Goal: Task Accomplishment & Management: Use online tool/utility

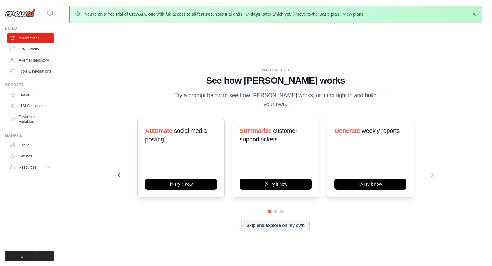
click at [102, 195] on div "WALKTHROUGH See how CrewAI works Try a prompt below to see how CrewAI works, or…" at bounding box center [275, 154] width 413 height 253
click at [26, 46] on link "Crew Studio" at bounding box center [31, 49] width 46 height 10
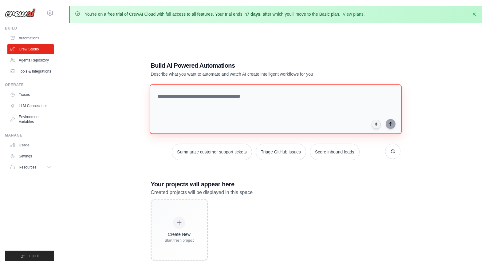
click at [216, 112] on textarea at bounding box center [275, 109] width 252 height 50
paste textarea "**********"
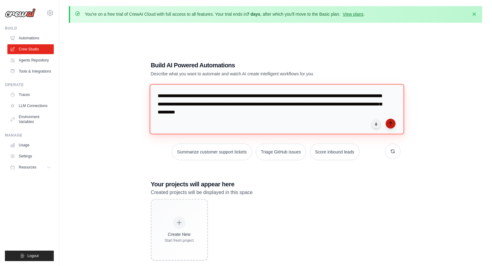
type textarea "**********"
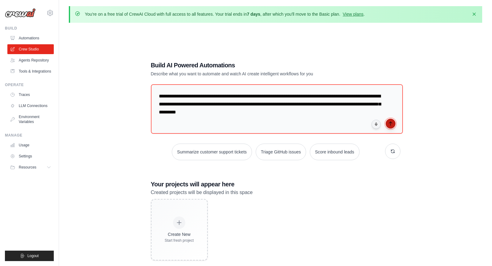
click at [391, 124] on icon "submit" at bounding box center [390, 123] width 5 height 5
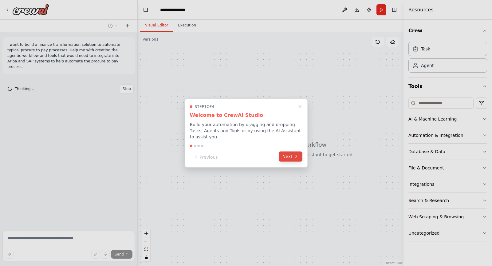
click at [294, 155] on icon at bounding box center [295, 156] width 5 height 5
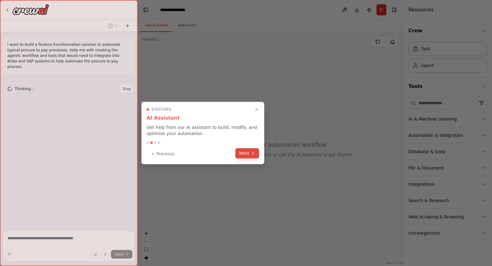
click at [253, 155] on icon at bounding box center [252, 153] width 5 height 5
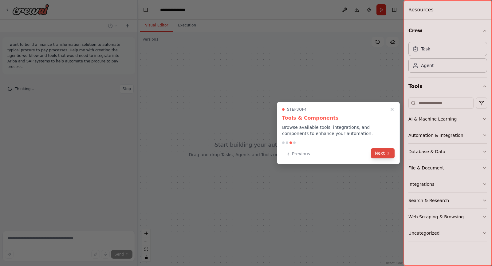
click at [379, 156] on button "Next" at bounding box center [383, 153] width 24 height 10
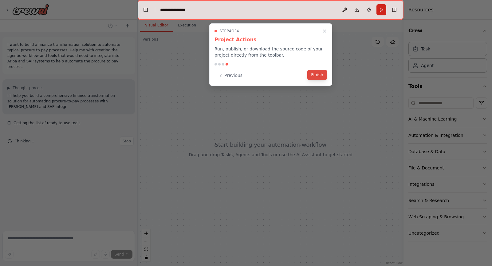
click at [318, 75] on button "Finish" at bounding box center [317, 75] width 20 height 10
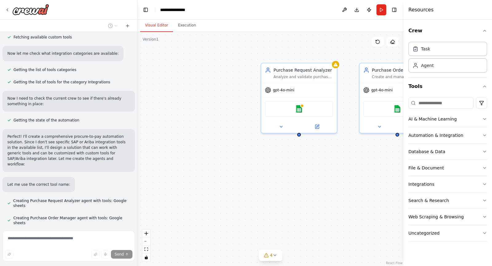
scroll to position [223, 0]
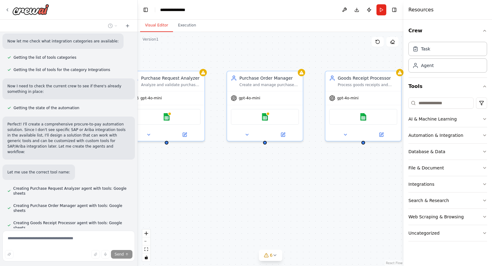
drag, startPoint x: 354, startPoint y: 191, endPoint x: 222, endPoint y: 199, distance: 132.6
click at [222, 199] on div "Purchase Request Analyzer Analyze and validate purchase requests from {request_…" at bounding box center [271, 149] width 266 height 234
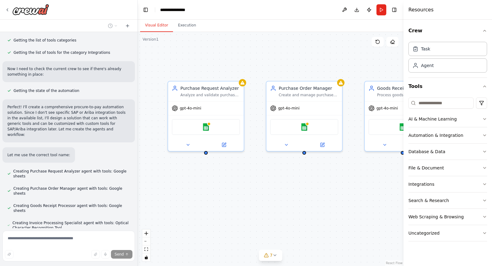
drag, startPoint x: 185, startPoint y: 168, endPoint x: 225, endPoint y: 178, distance: 40.5
click at [225, 178] on div "Purchase Request Analyzer Analyze and validate purchase requests from {request_…" at bounding box center [271, 149] width 266 height 234
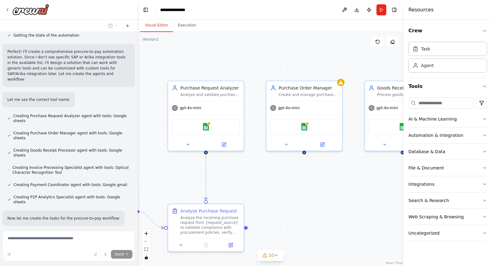
scroll to position [297, 0]
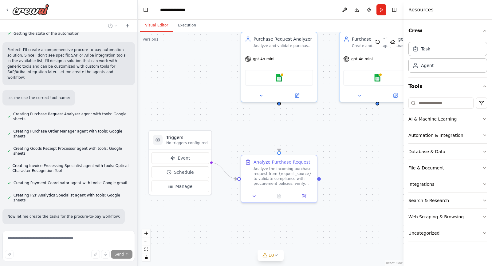
drag, startPoint x: 144, startPoint y: 175, endPoint x: 217, endPoint y: 126, distance: 87.9
click at [217, 126] on div ".deletable-edge-delete-btn { width: 20px; height: 20px; border: 0px solid #ffff…" at bounding box center [271, 149] width 266 height 234
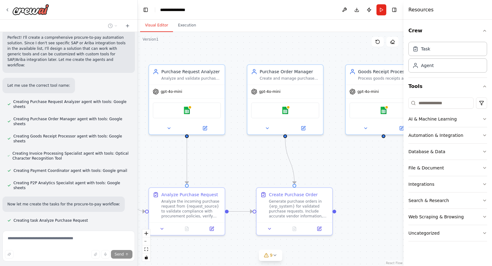
drag, startPoint x: 235, startPoint y: 137, endPoint x: 143, endPoint y: 169, distance: 97.7
click at [143, 169] on div ".deletable-edge-delete-btn { width: 20px; height: 20px; border: 0px solid #ffff…" at bounding box center [271, 149] width 266 height 234
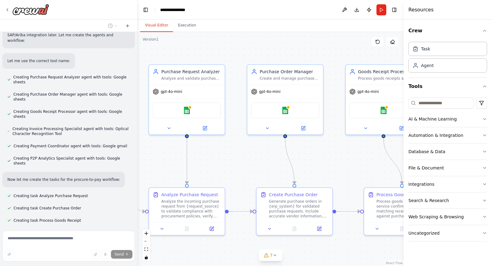
scroll to position [347, 0]
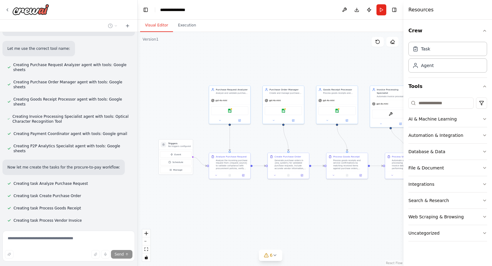
drag, startPoint x: 314, startPoint y: 139, endPoint x: 296, endPoint y: 138, distance: 18.1
click at [296, 138] on div ".deletable-edge-delete-btn { width: 20px; height: 20px; border: 0px solid #ffff…" at bounding box center [271, 149] width 266 height 234
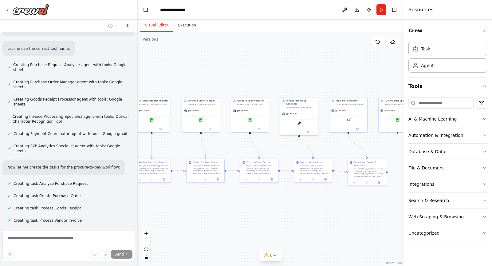
scroll to position [359, 0]
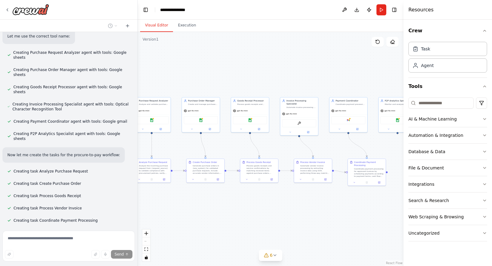
drag, startPoint x: 301, startPoint y: 141, endPoint x: 227, endPoint y: 149, distance: 74.5
click at [227, 149] on div ".deletable-edge-delete-btn { width: 20px; height: 20px; border: 0px solid #ffff…" at bounding box center [271, 149] width 266 height 234
click at [276, 256] on icon at bounding box center [274, 254] width 5 height 5
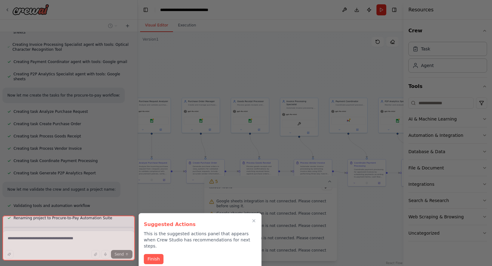
scroll to position [479, 0]
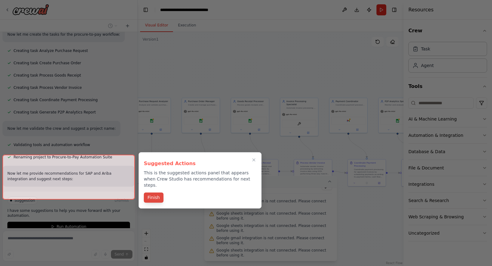
click at [153, 192] on button "Finish" at bounding box center [154, 197] width 20 height 10
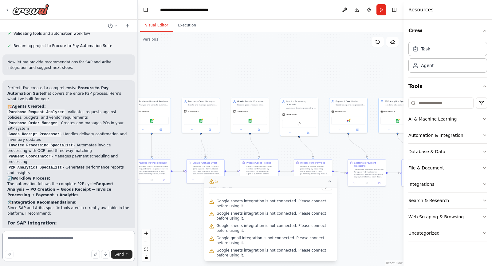
scroll to position [593, 0]
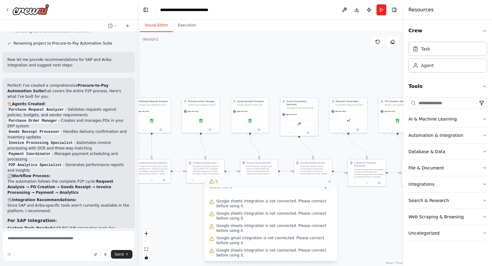
click at [146, 241] on div "React Flow controls" at bounding box center [146, 245] width 8 height 32
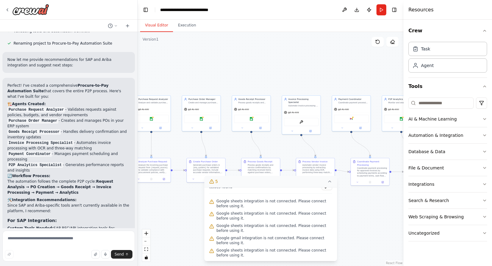
click at [172, 235] on div ".deletable-edge-delete-btn { width: 20px; height: 20px; border: 0px solid #ffff…" at bounding box center [271, 149] width 266 height 234
click at [329, 181] on icon at bounding box center [329, 181] width 5 height 5
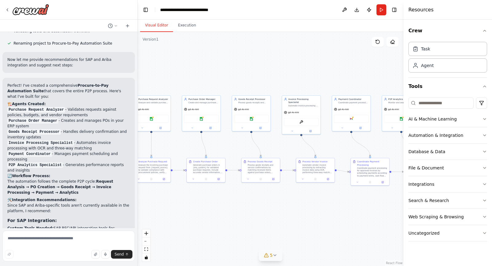
scroll to position [772, 0]
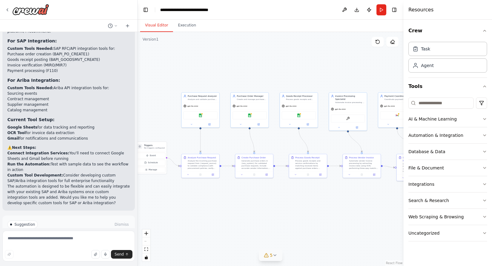
drag, startPoint x: 276, startPoint y: 217, endPoint x: 322, endPoint y: 212, distance: 46.3
click at [322, 212] on div ".deletable-edge-delete-btn { width: 20px; height: 20px; border: 0px solid #ffff…" at bounding box center [271, 149] width 266 height 234
click at [9, 10] on icon at bounding box center [7, 9] width 5 height 5
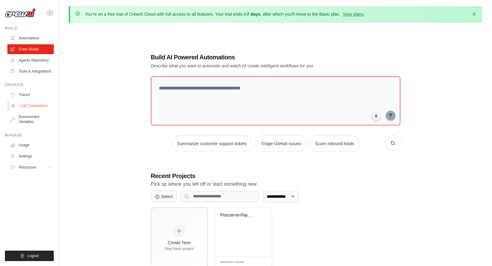
click at [36, 106] on link "LLM Connections" at bounding box center [31, 106] width 46 height 10
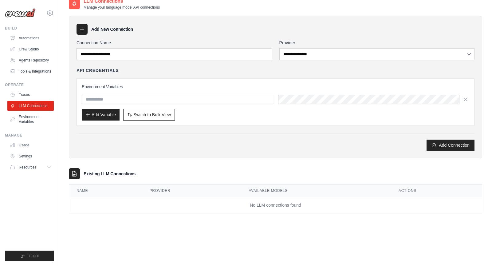
scroll to position [33, 0]
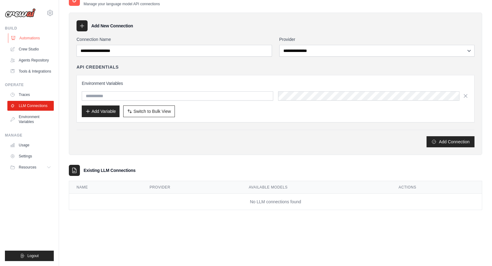
click at [30, 40] on link "Automations" at bounding box center [31, 38] width 46 height 10
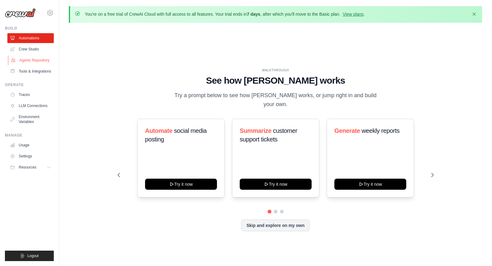
click at [38, 61] on link "Agents Repository" at bounding box center [31, 60] width 46 height 10
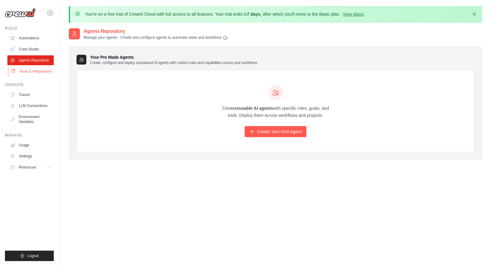
click at [30, 73] on link "Tools & Integrations" at bounding box center [31, 71] width 46 height 10
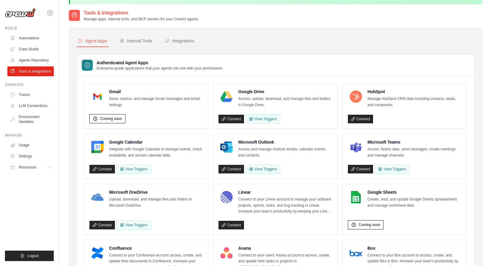
scroll to position [20, 0]
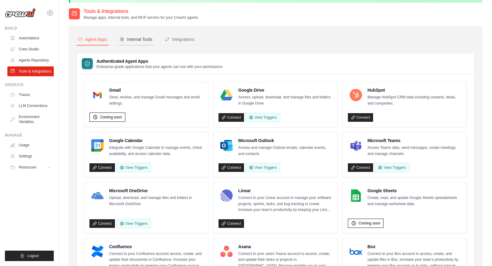
click at [141, 39] on div "Internal Tools" at bounding box center [135, 39] width 33 height 6
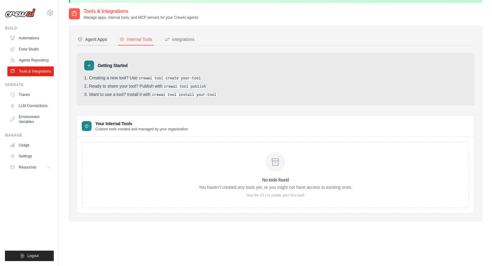
click at [96, 37] on div "Agent Apps" at bounding box center [92, 39] width 29 height 6
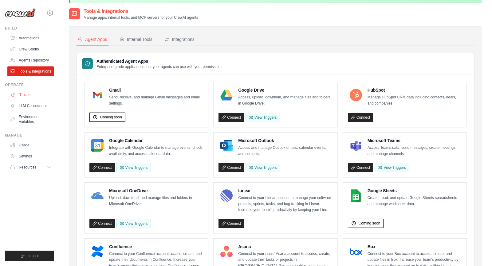
click at [24, 94] on link "Traces" at bounding box center [31, 95] width 46 height 10
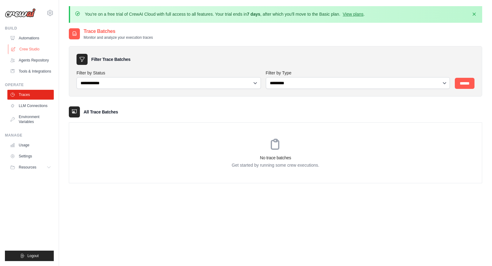
click at [32, 48] on link "Crew Studio" at bounding box center [31, 49] width 46 height 10
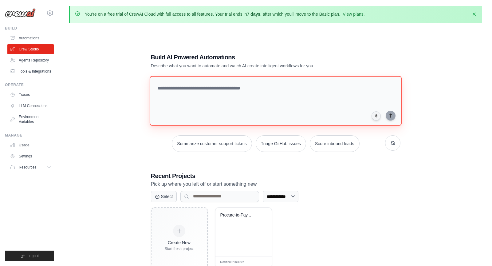
click at [215, 114] on textarea at bounding box center [275, 101] width 252 height 50
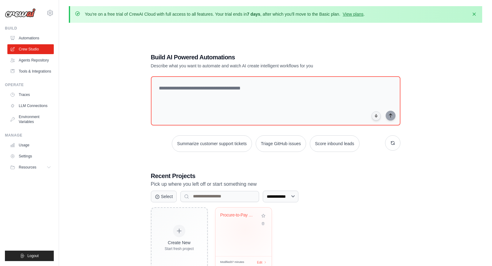
click at [245, 228] on div "Procure-to-Pay Automation Suite" at bounding box center [243, 231] width 56 height 49
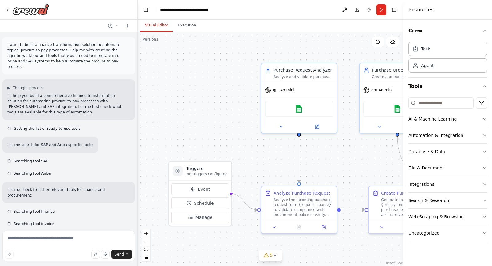
scroll to position [722, 0]
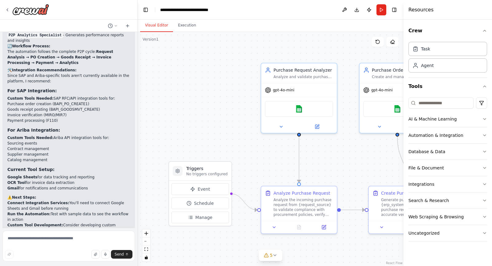
click at [210, 125] on div ".deletable-edge-delete-btn { width: 20px; height: 20px; border: 0px solid #ffff…" at bounding box center [271, 149] width 266 height 234
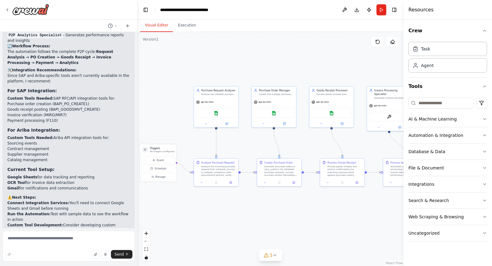
drag, startPoint x: 210, startPoint y: 126, endPoint x: 169, endPoint y: 125, distance: 41.1
click at [169, 125] on div ".deletable-edge-delete-btn { width: 20px; height: 20px; border: 0px solid #ffff…" at bounding box center [271, 149] width 266 height 234
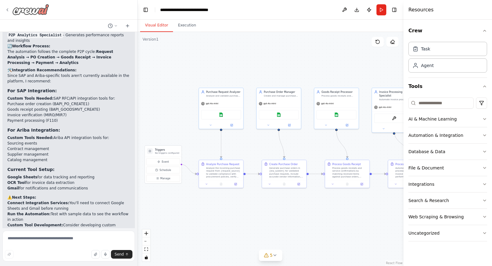
click at [29, 10] on img at bounding box center [30, 9] width 37 height 11
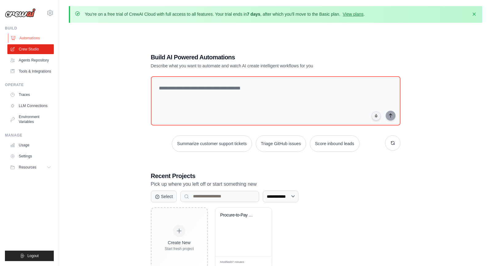
click at [24, 36] on link "Automations" at bounding box center [31, 38] width 46 height 10
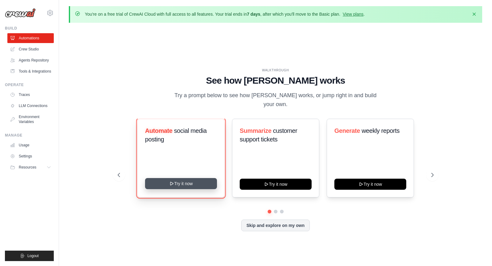
click at [185, 181] on button "Try it now" at bounding box center [181, 183] width 72 height 11
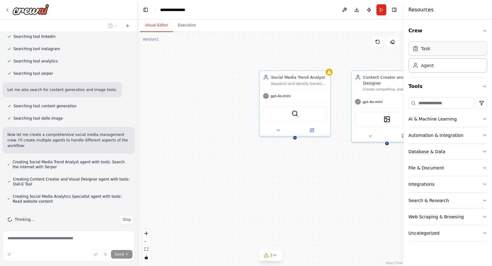
scroll to position [153, 0]
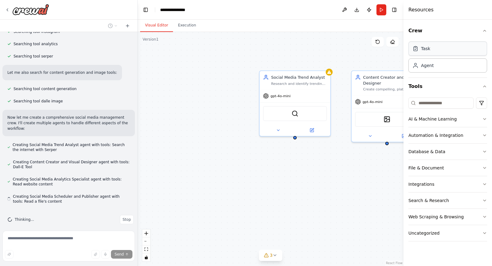
click at [442, 44] on div "Task" at bounding box center [447, 48] width 79 height 14
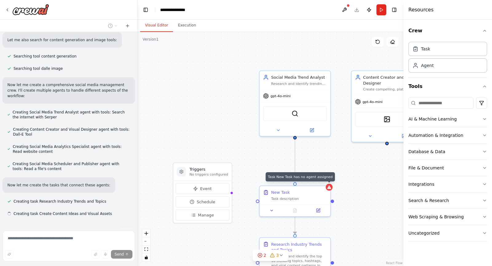
scroll to position [197, 0]
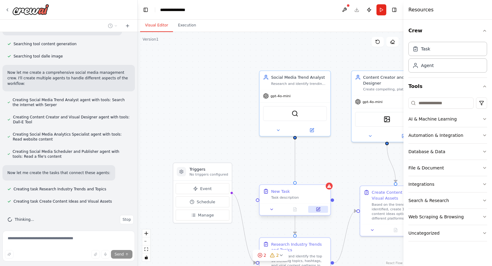
click at [319, 209] on icon at bounding box center [317, 208] width 3 height 3
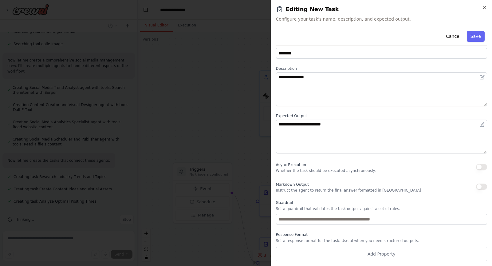
scroll to position [0, 0]
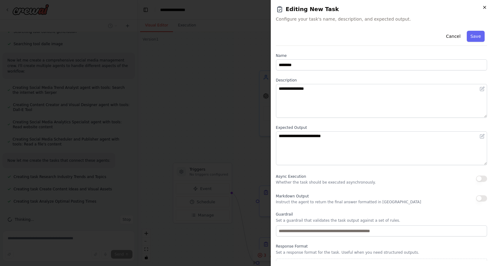
click at [485, 7] on icon "button" at bounding box center [484, 7] width 5 height 5
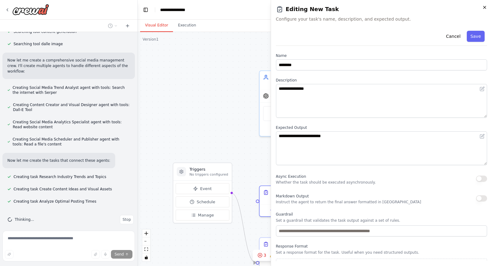
scroll to position [222, 0]
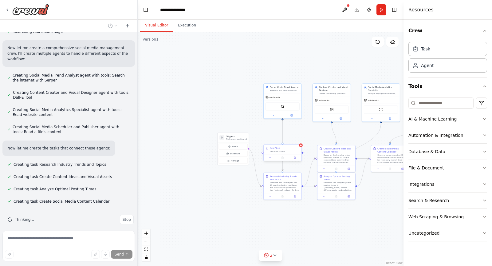
click at [277, 154] on div at bounding box center [282, 157] width 38 height 6
click at [296, 139] on icon at bounding box center [296, 138] width 2 height 3
click at [277, 137] on button "Confirm" at bounding box center [279, 138] width 22 height 7
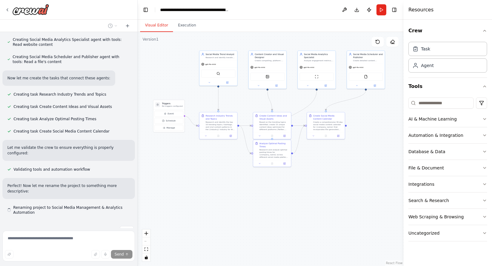
scroll to position [297, 0]
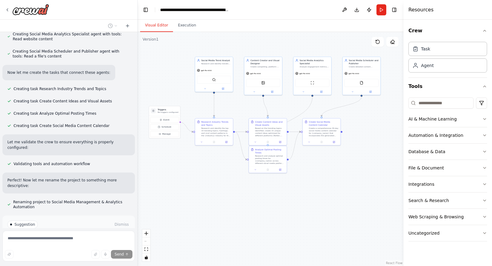
drag, startPoint x: 325, startPoint y: 242, endPoint x: 256, endPoint y: 214, distance: 74.2
click at [256, 214] on div ".deletable-edge-delete-btn { width: 20px; height: 20px; border: 0px solid #ffff…" at bounding box center [271, 149] width 266 height 234
click at [378, 12] on button "Run" at bounding box center [381, 9] width 10 height 11
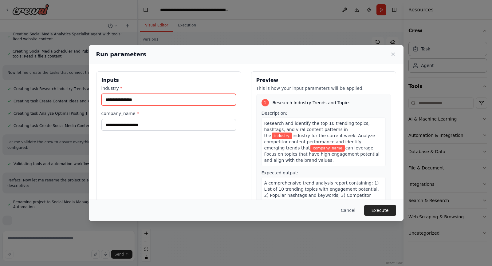
scroll to position [338, 0]
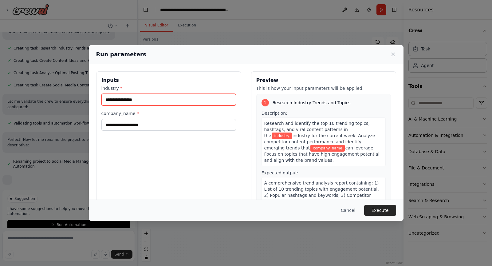
click at [159, 96] on input "industry *" at bounding box center [168, 100] width 134 height 12
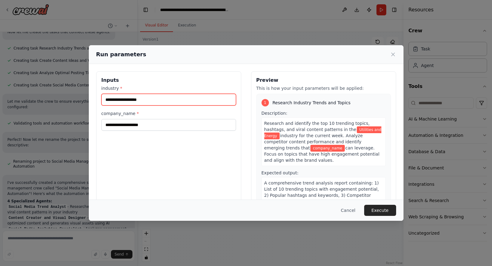
type input "**********"
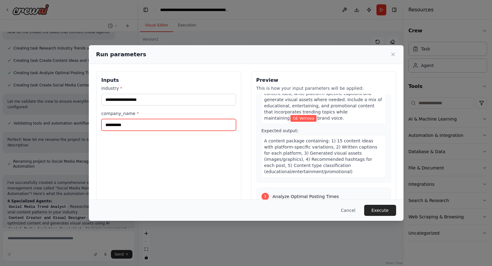
scroll to position [395, 0]
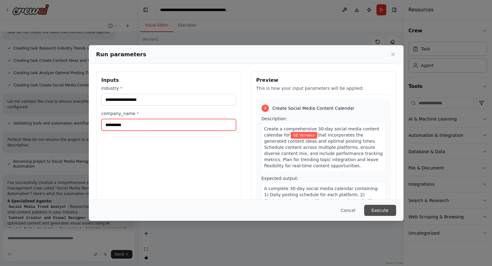
type input "**********"
click at [372, 210] on button "Execute" at bounding box center [380, 209] width 32 height 11
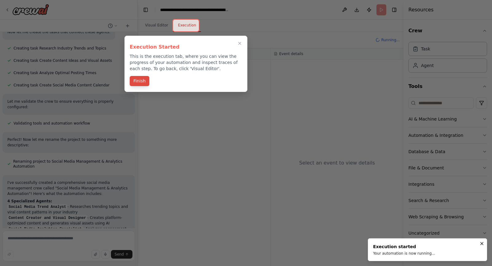
scroll to position [557, 0]
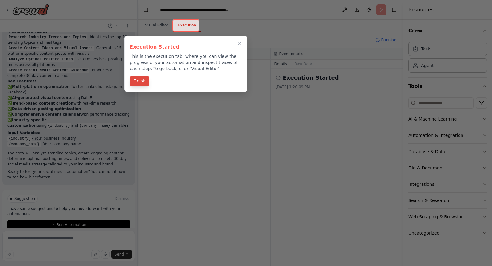
click at [142, 83] on button "Finish" at bounding box center [140, 81] width 20 height 10
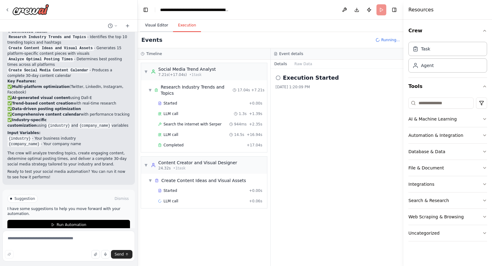
click at [156, 22] on button "Visual Editor" at bounding box center [156, 25] width 33 height 13
